Goal: Task Accomplishment & Management: Use online tool/utility

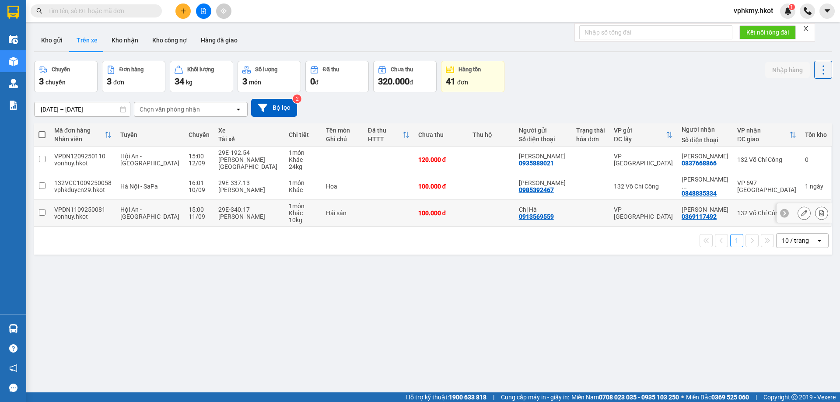
click at [39, 209] on input "checkbox" at bounding box center [42, 212] width 7 height 7
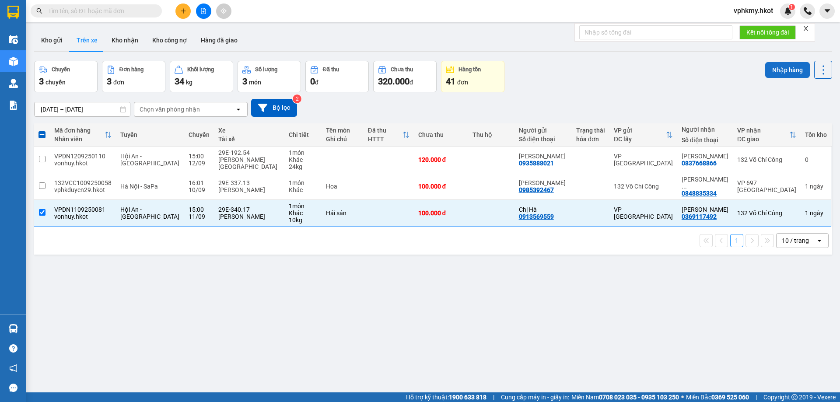
click at [783, 73] on button "Nhập hàng" at bounding box center [787, 70] width 45 height 16
checkbox input "false"
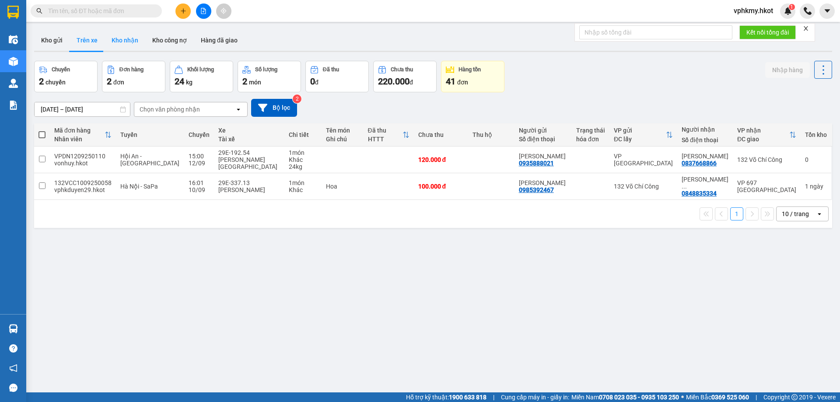
click at [120, 37] on button "Kho nhận" at bounding box center [125, 40] width 41 height 21
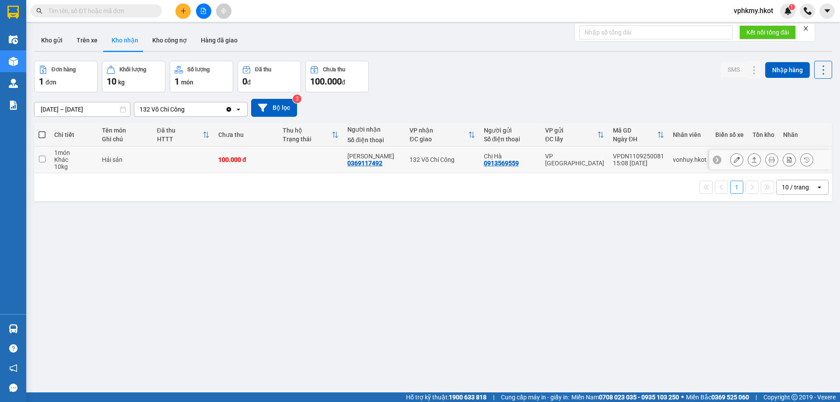
click at [41, 163] on td at bounding box center [42, 160] width 16 height 27
checkbox input "true"
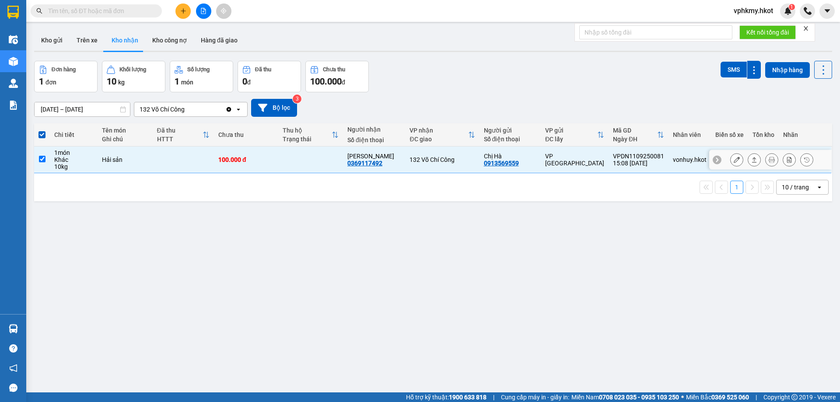
click at [751, 157] on icon at bounding box center [754, 160] width 6 height 6
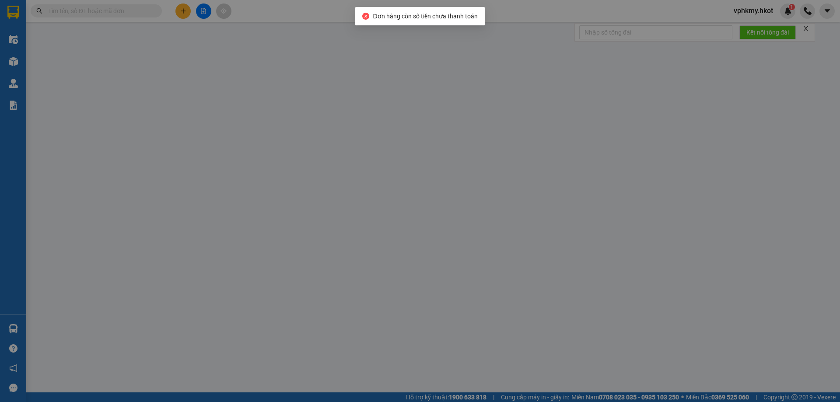
type input "0913569559"
type input "Chị Hà"
type input "0369117492"
type input "[PERSON_NAME]"
type input "100.000"
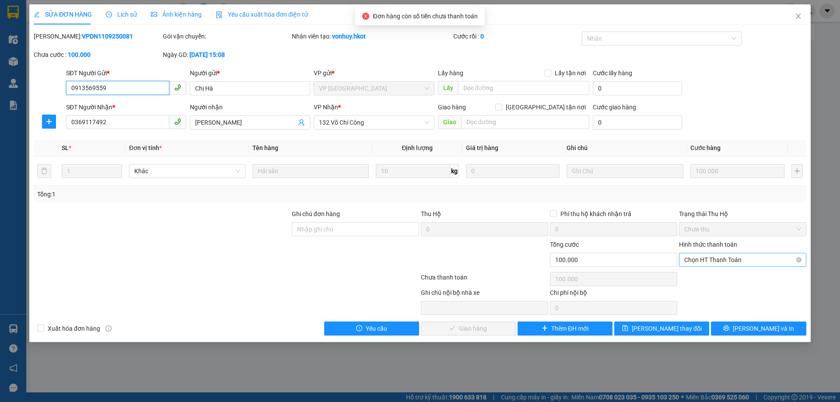
click at [743, 263] on span "Chọn HT Thanh Toán" at bounding box center [742, 259] width 117 height 13
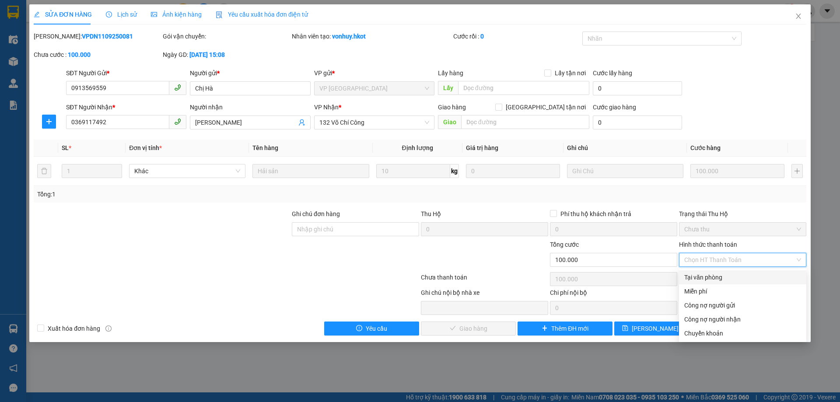
click at [726, 279] on div "Tại văn phòng" at bounding box center [742, 278] width 117 height 10
type input "0"
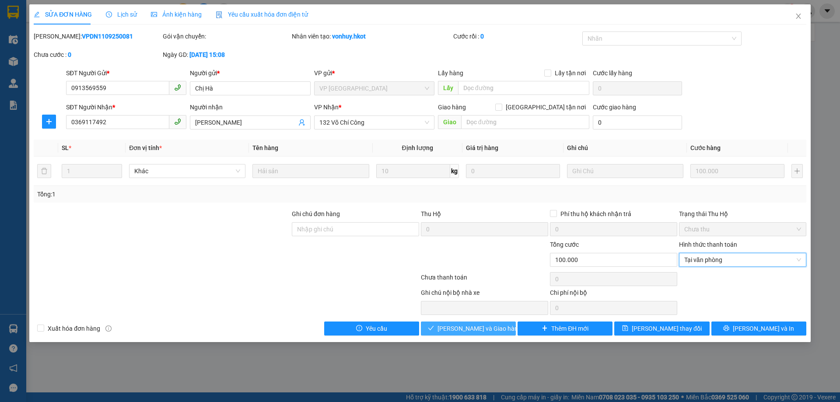
click at [479, 324] on span "[PERSON_NAME] và Giao hàng" at bounding box center [480, 329] width 84 height 10
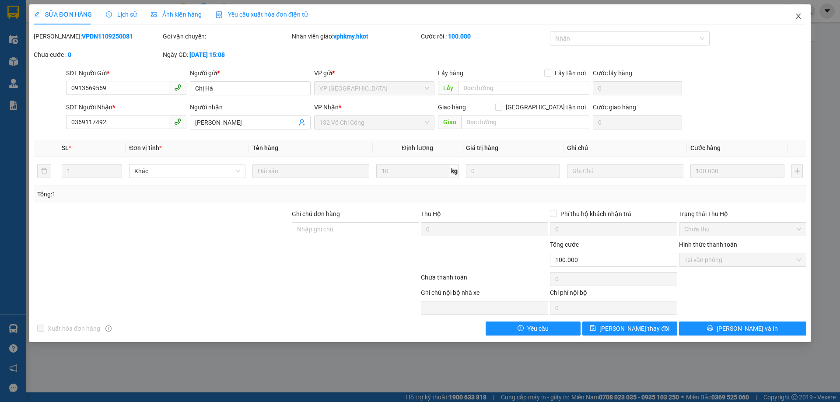
click at [796, 20] on icon "close" at bounding box center [798, 16] width 7 height 7
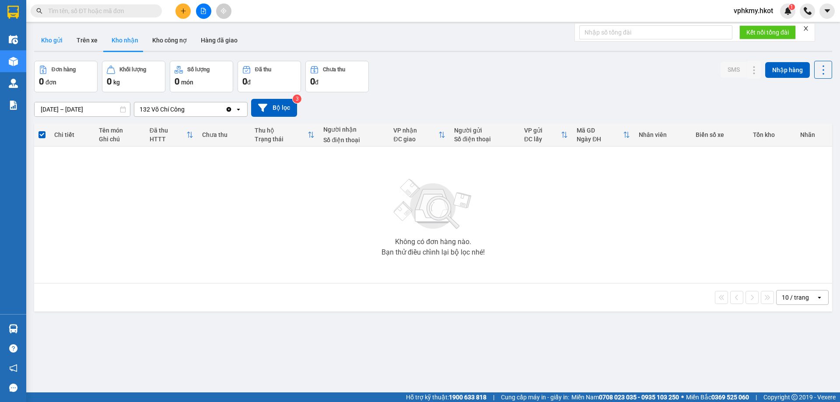
click at [53, 42] on button "Kho gửi" at bounding box center [51, 40] width 35 height 21
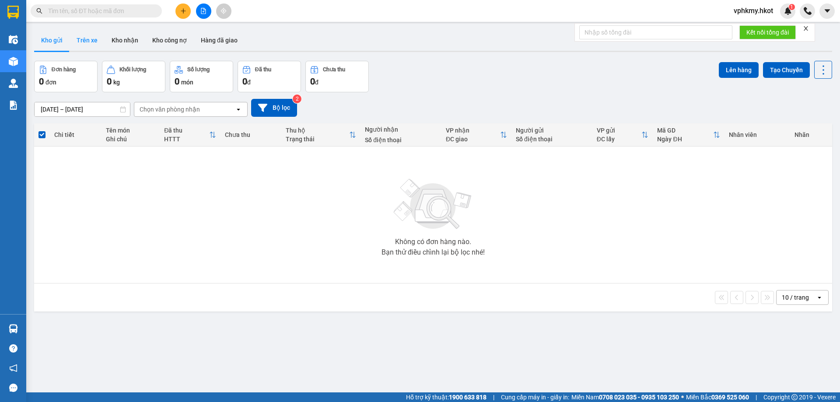
click at [72, 40] on button "Trên xe" at bounding box center [87, 40] width 35 height 21
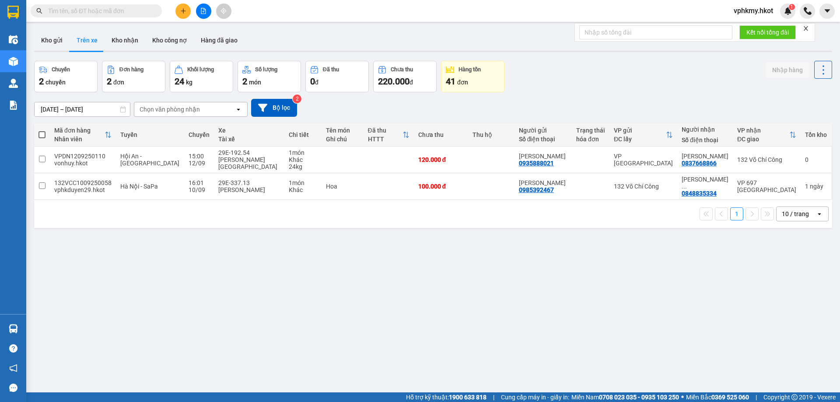
click at [76, 110] on input "[DATE] – [DATE]" at bounding box center [82, 109] width 95 height 14
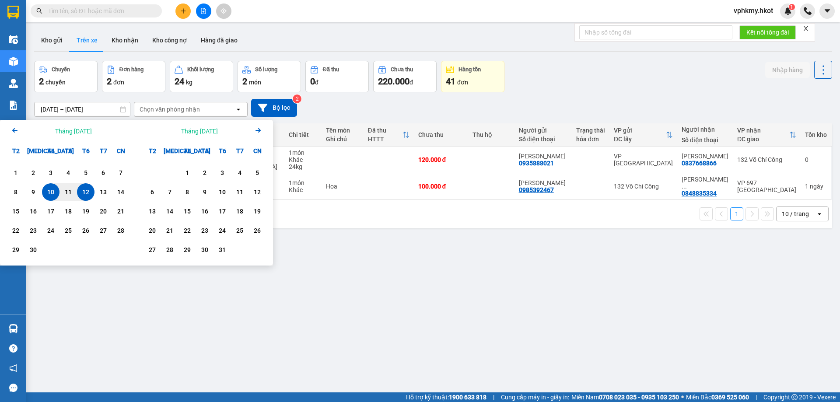
click at [10, 129] on icon "Arrow Left" at bounding box center [15, 130] width 11 height 11
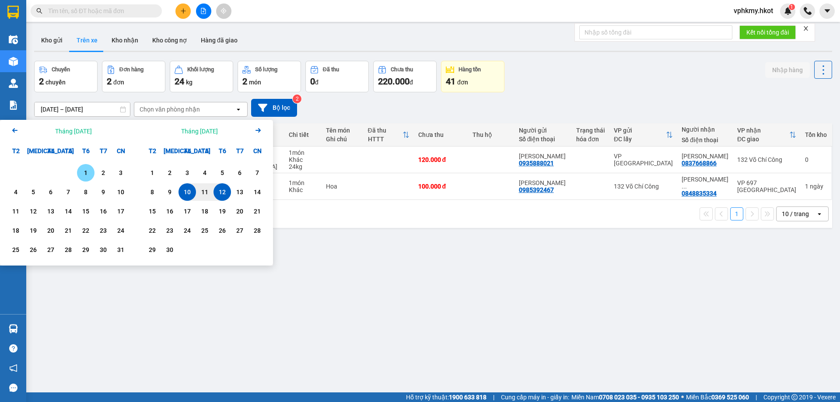
click at [86, 172] on div "1" at bounding box center [86, 173] width 12 height 11
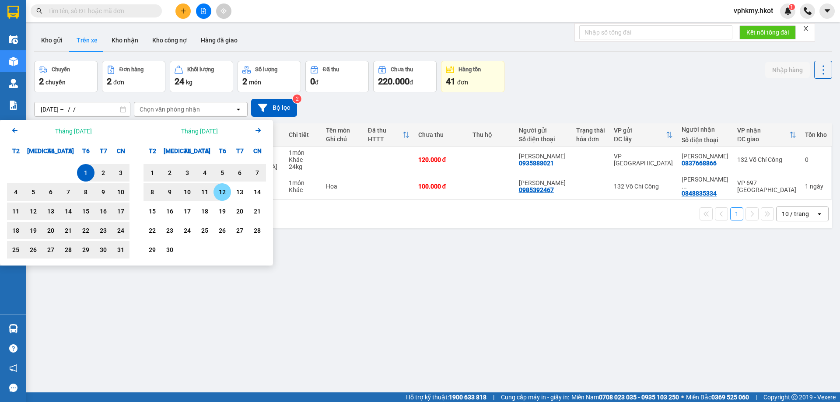
click at [228, 193] on div "12" at bounding box center [222, 192] width 12 height 11
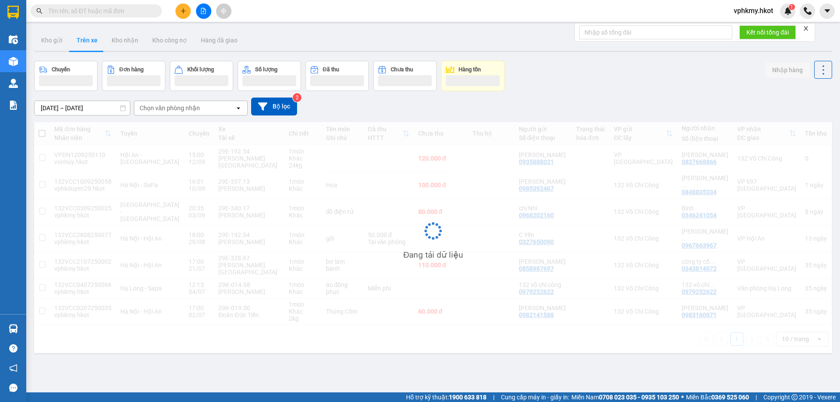
click at [97, 110] on input "[DATE] – [DATE]" at bounding box center [82, 108] width 95 height 14
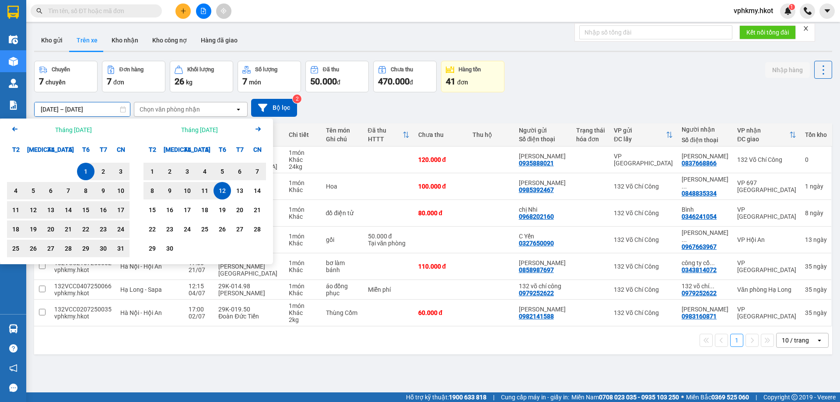
click at [369, 97] on div "[DATE] – [DATE] Press the down arrow key to interact with the calendar and sele…" at bounding box center [433, 107] width 798 height 31
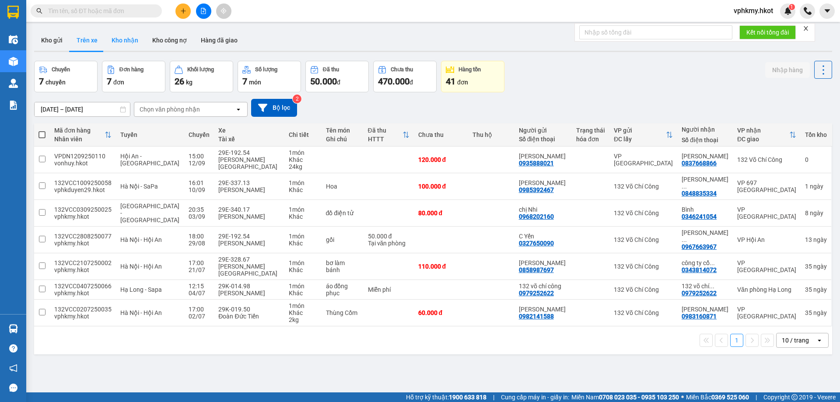
click at [121, 47] on button "Kho nhận" at bounding box center [125, 40] width 41 height 21
type input "[DATE] – [DATE]"
